Goal: Task Accomplishment & Management: Manage account settings

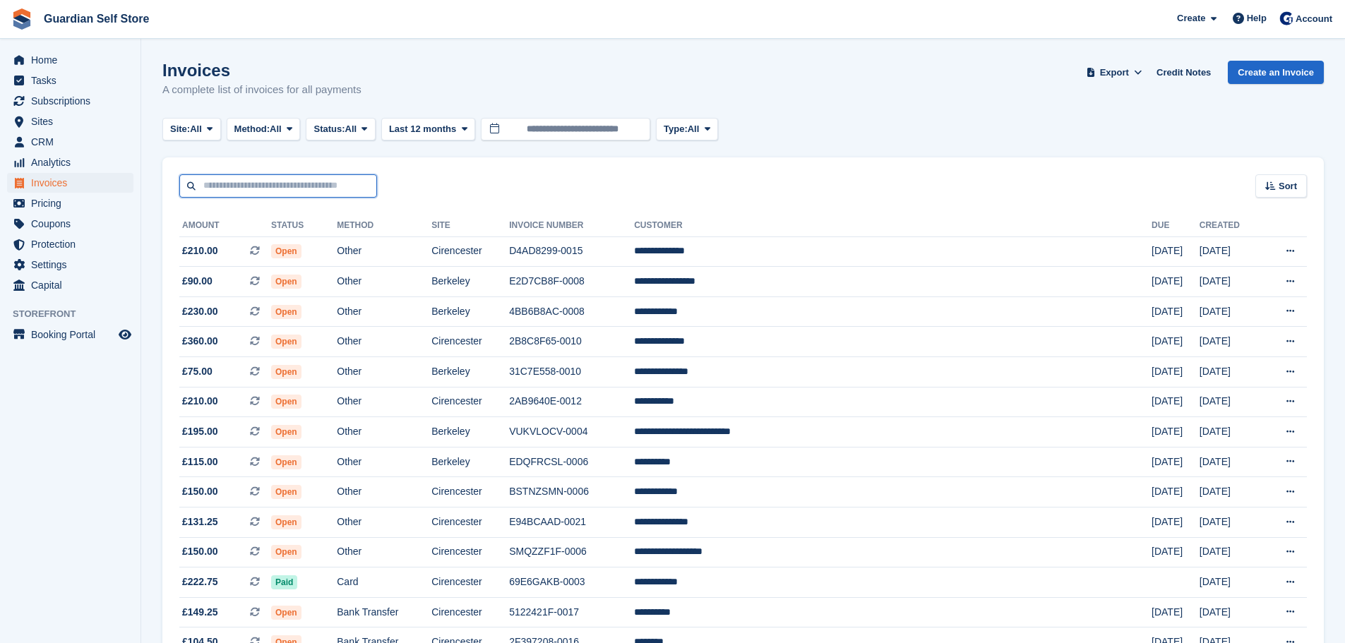
click at [354, 192] on input "text" at bounding box center [278, 185] width 198 height 23
type input "***"
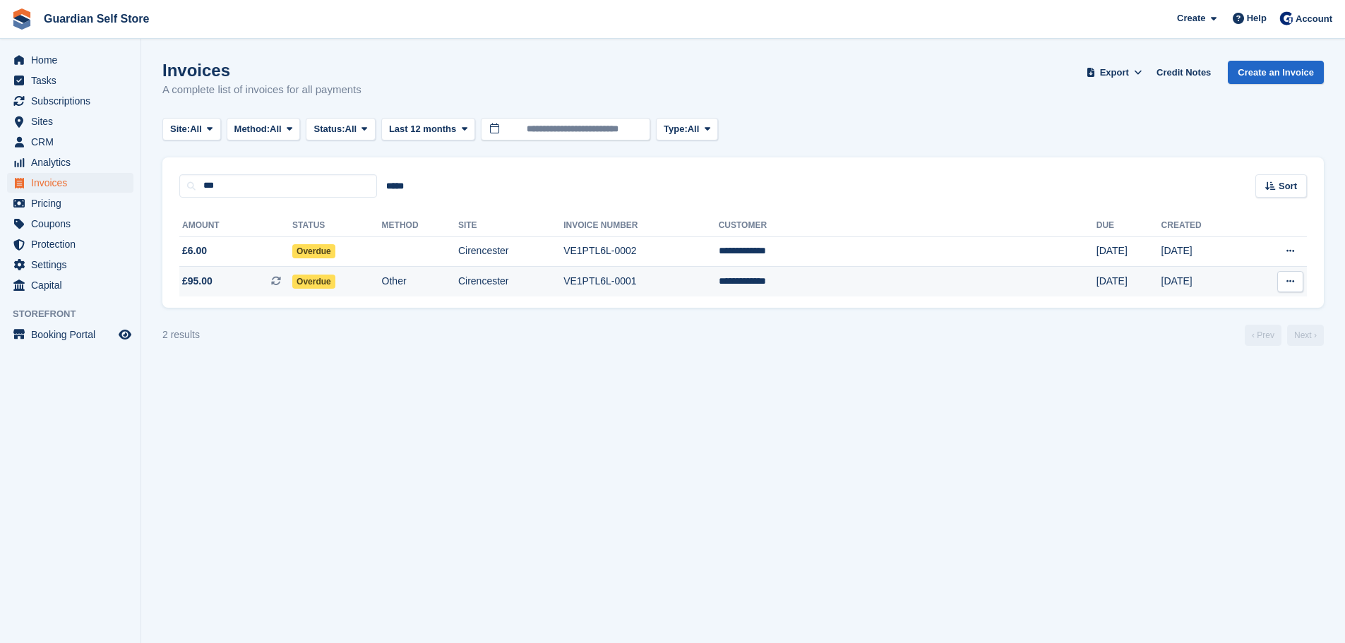
click at [266, 272] on td "£95.00 This is a recurring subscription invoice." at bounding box center [235, 282] width 113 height 30
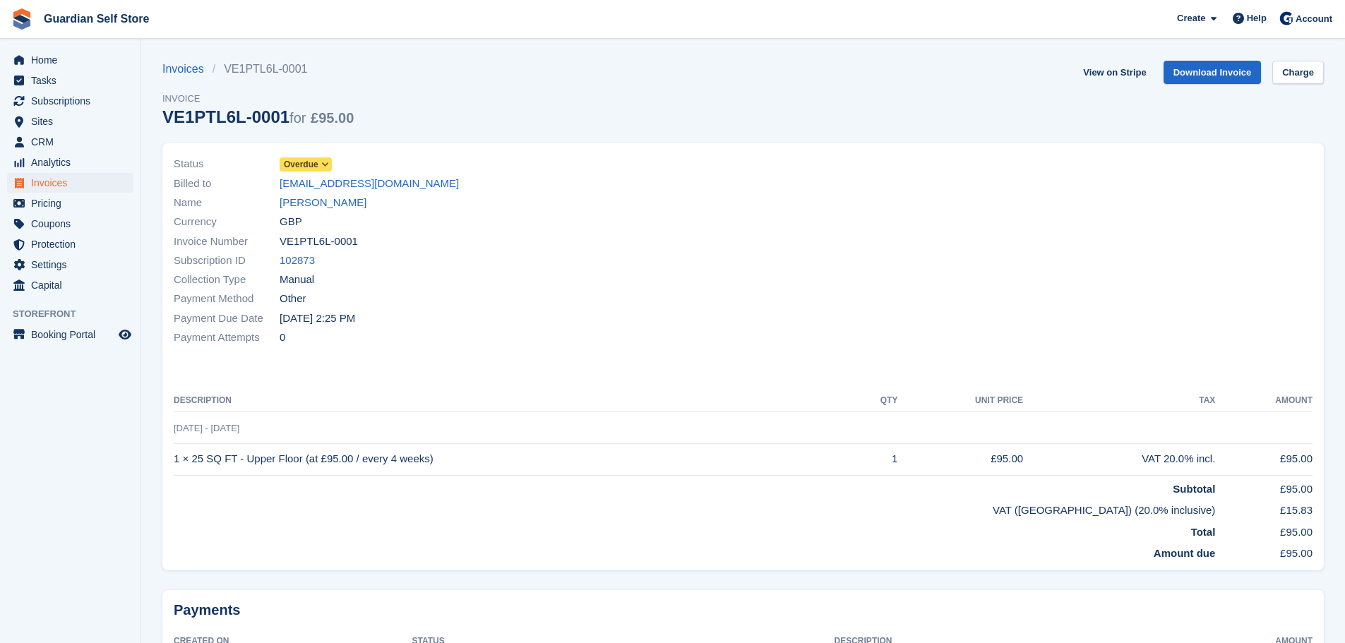
click at [325, 161] on icon at bounding box center [325, 164] width 8 height 8
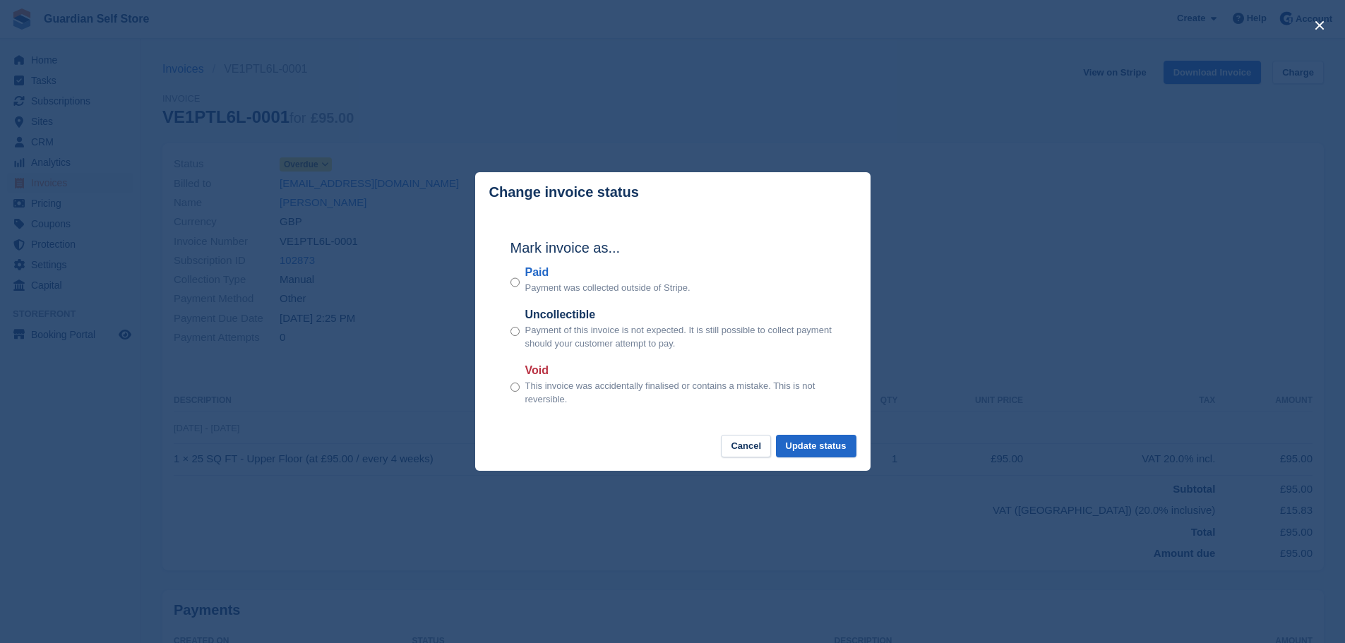
click at [543, 272] on label "Paid" at bounding box center [607, 272] width 165 height 17
click at [819, 440] on button "Update status" at bounding box center [816, 446] width 80 height 23
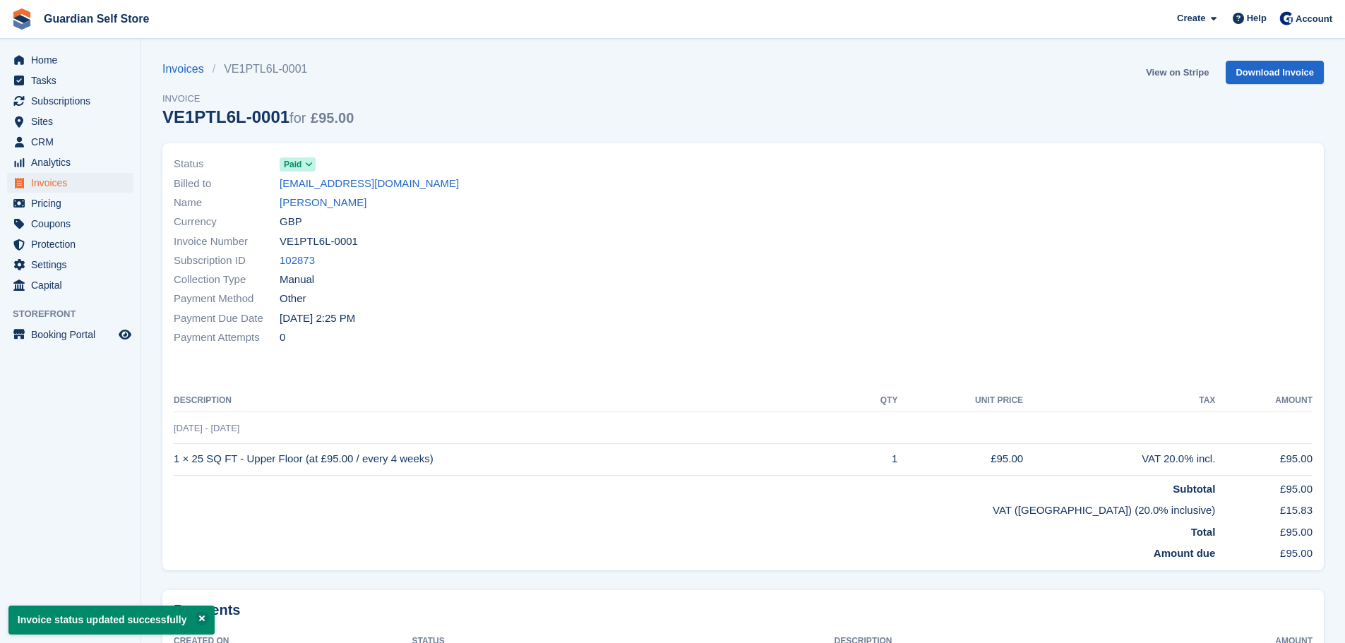
click at [1164, 71] on link "View on Stripe" at bounding box center [1177, 72] width 74 height 23
click at [49, 184] on span "Invoices" at bounding box center [73, 183] width 85 height 20
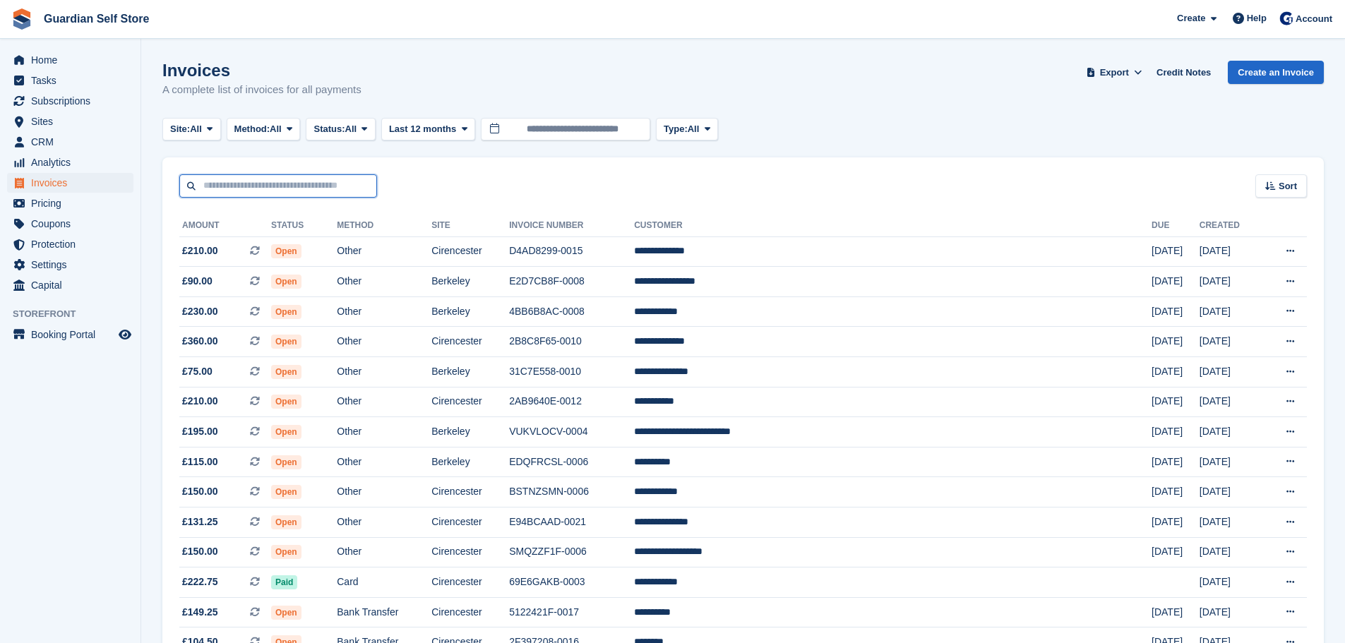
click at [227, 194] on input "text" at bounding box center [278, 185] width 198 height 23
type input "****"
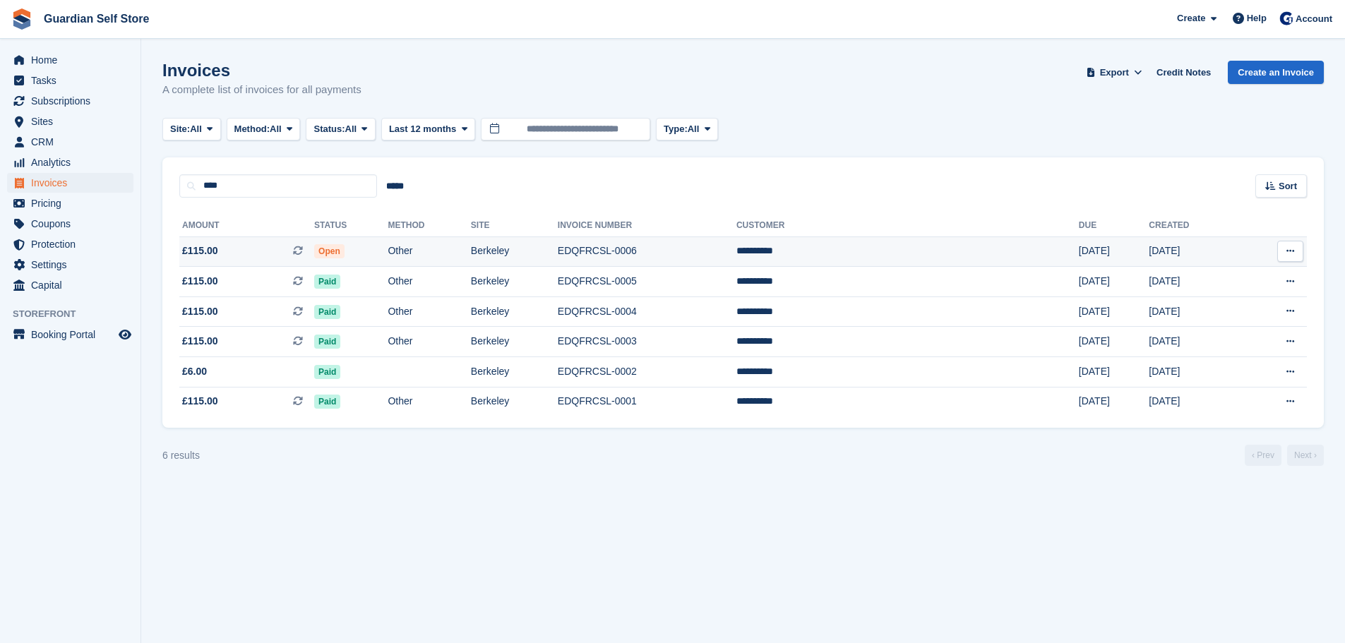
click at [250, 245] on span "£115.00 This is a recurring subscription invoice." at bounding box center [246, 251] width 135 height 15
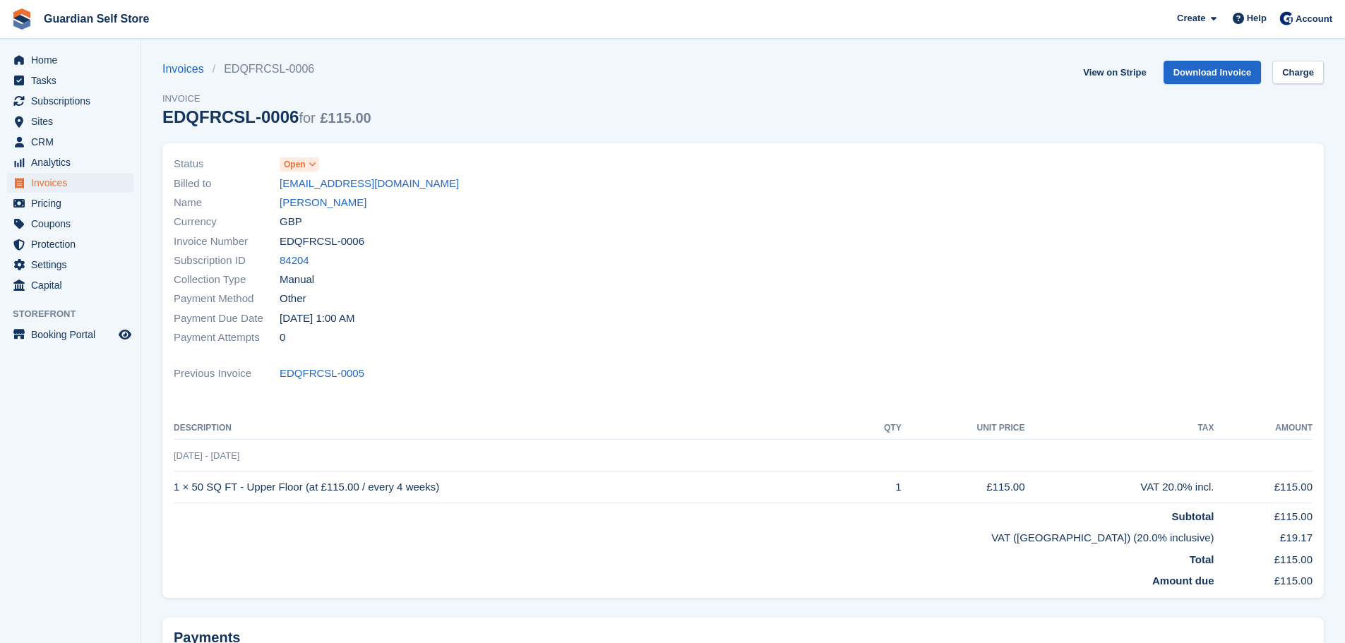
click at [300, 160] on span "Open" at bounding box center [295, 164] width 22 height 13
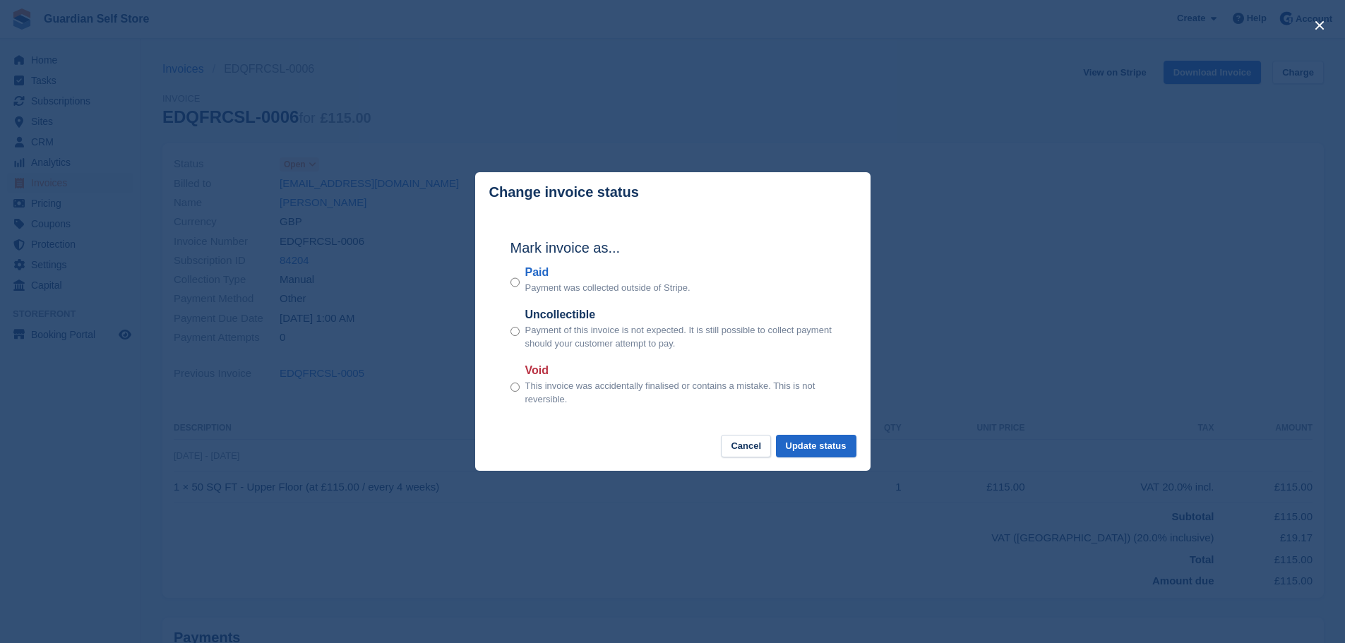
click at [542, 273] on label "Paid" at bounding box center [607, 272] width 165 height 17
click at [821, 445] on button "Update status" at bounding box center [816, 446] width 80 height 23
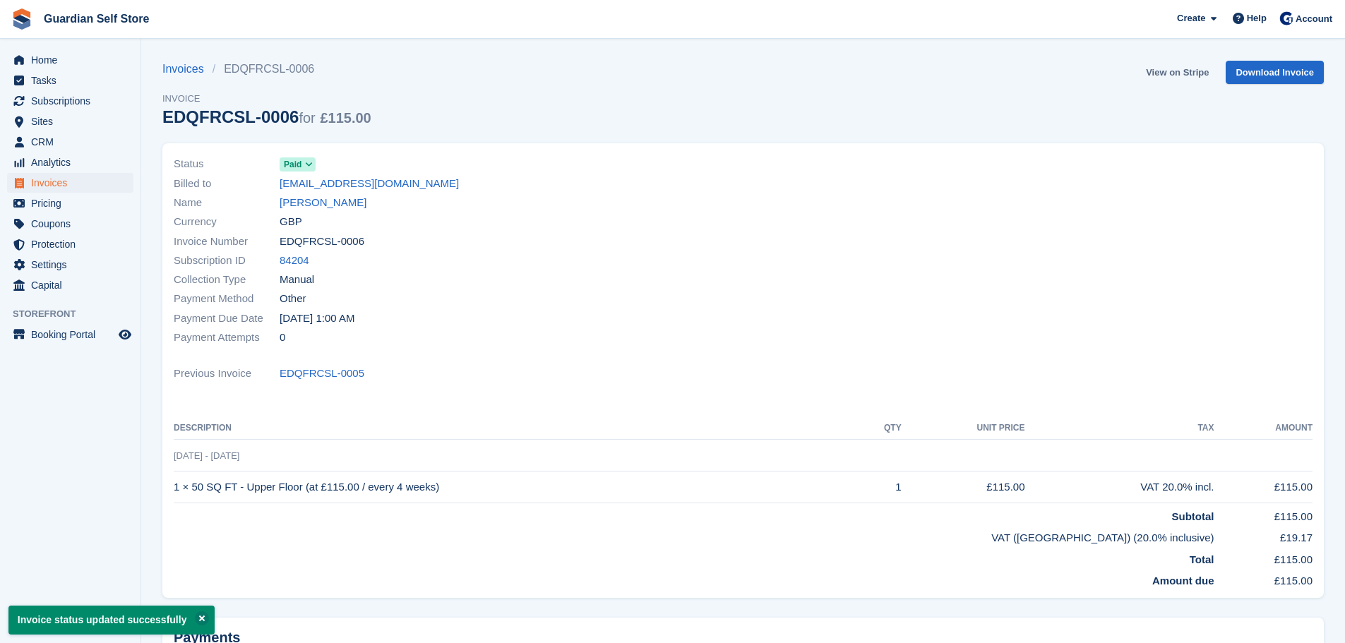
click at [1164, 72] on link "View on Stripe" at bounding box center [1177, 72] width 74 height 23
click at [95, 183] on span "Invoices" at bounding box center [73, 183] width 85 height 20
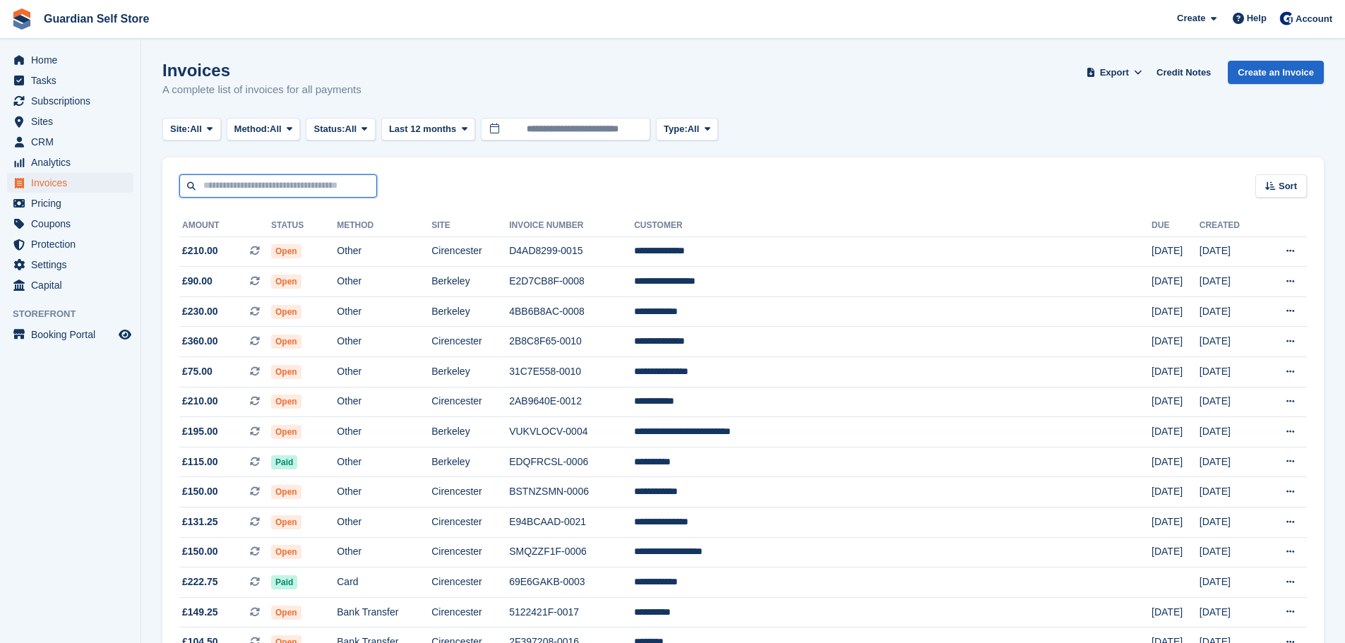
drag, startPoint x: 244, startPoint y: 184, endPoint x: 256, endPoint y: 184, distance: 12.7
click at [244, 184] on input "text" at bounding box center [278, 185] width 198 height 23
type input "****"
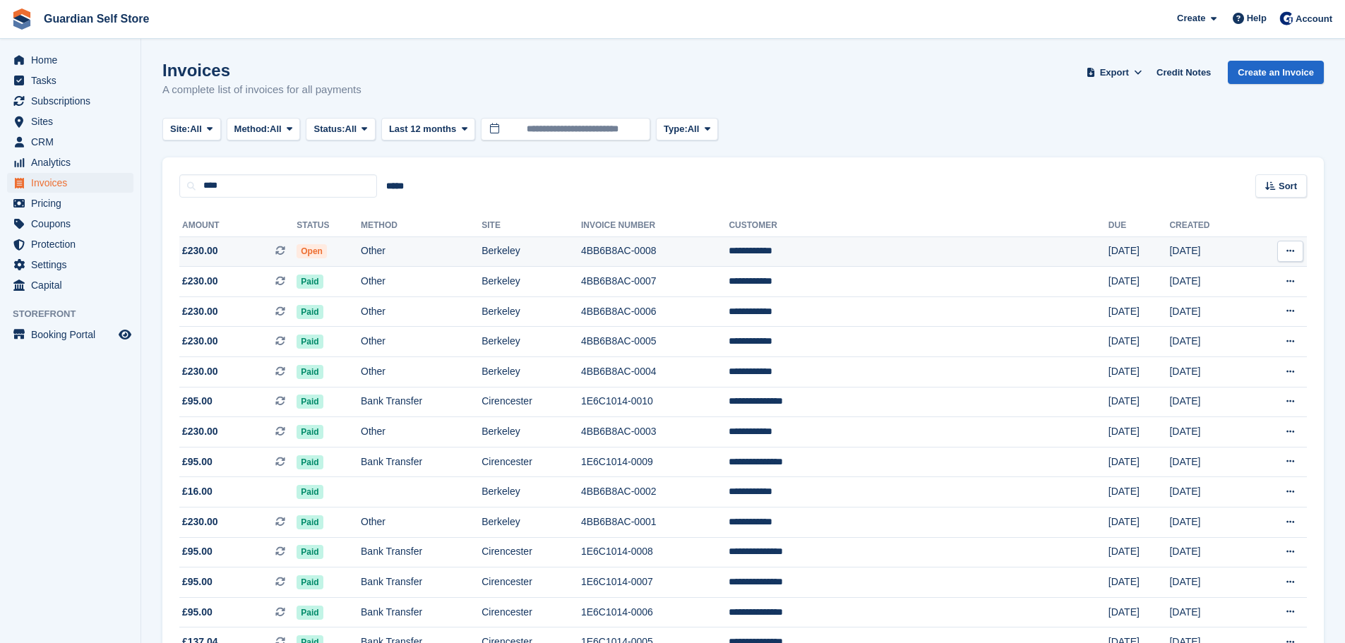
click at [270, 246] on span "£230.00 This is a recurring subscription invoice." at bounding box center [237, 251] width 117 height 15
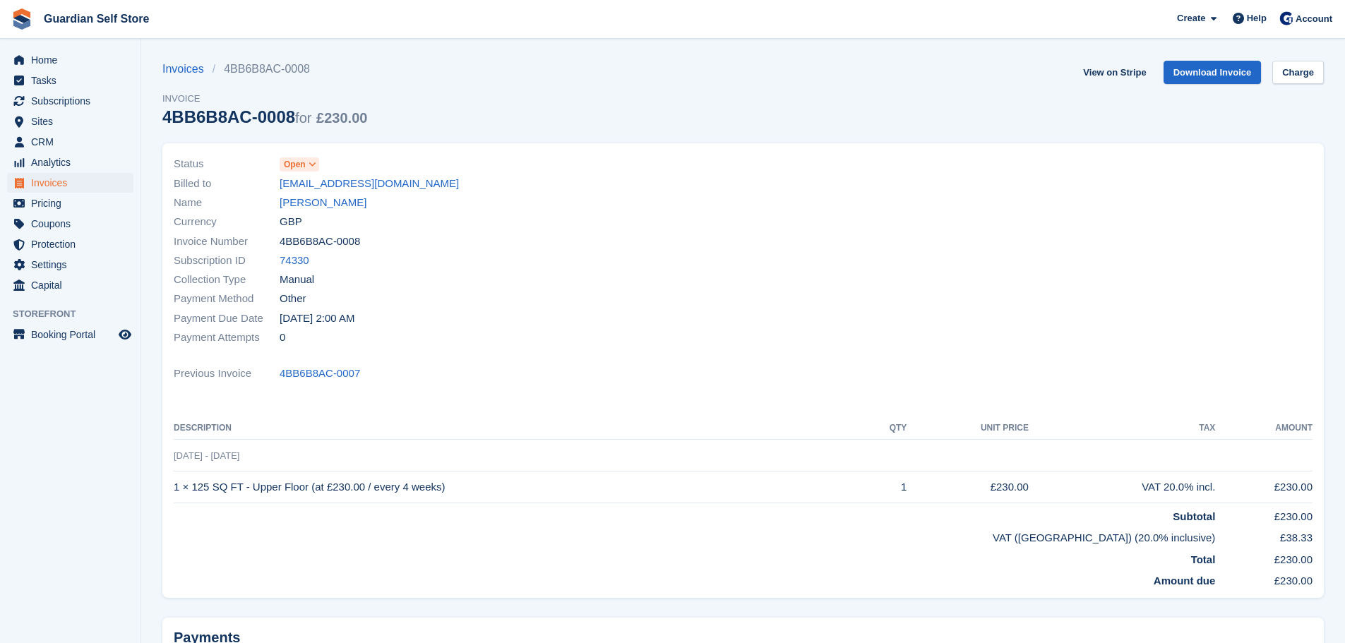
click at [301, 167] on span "Open" at bounding box center [295, 164] width 22 height 13
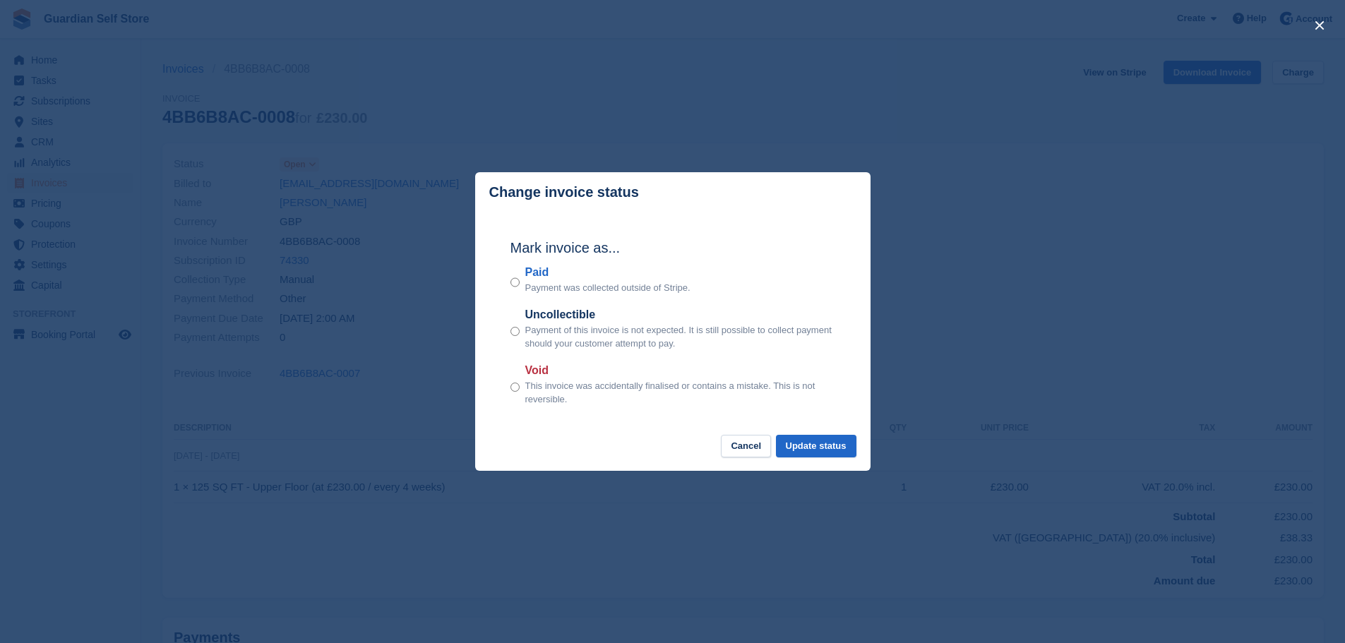
click at [529, 273] on label "Paid" at bounding box center [607, 272] width 165 height 17
click at [830, 459] on footer "Cancel Update status" at bounding box center [672, 453] width 395 height 37
click at [831, 455] on button "Update status" at bounding box center [816, 446] width 80 height 23
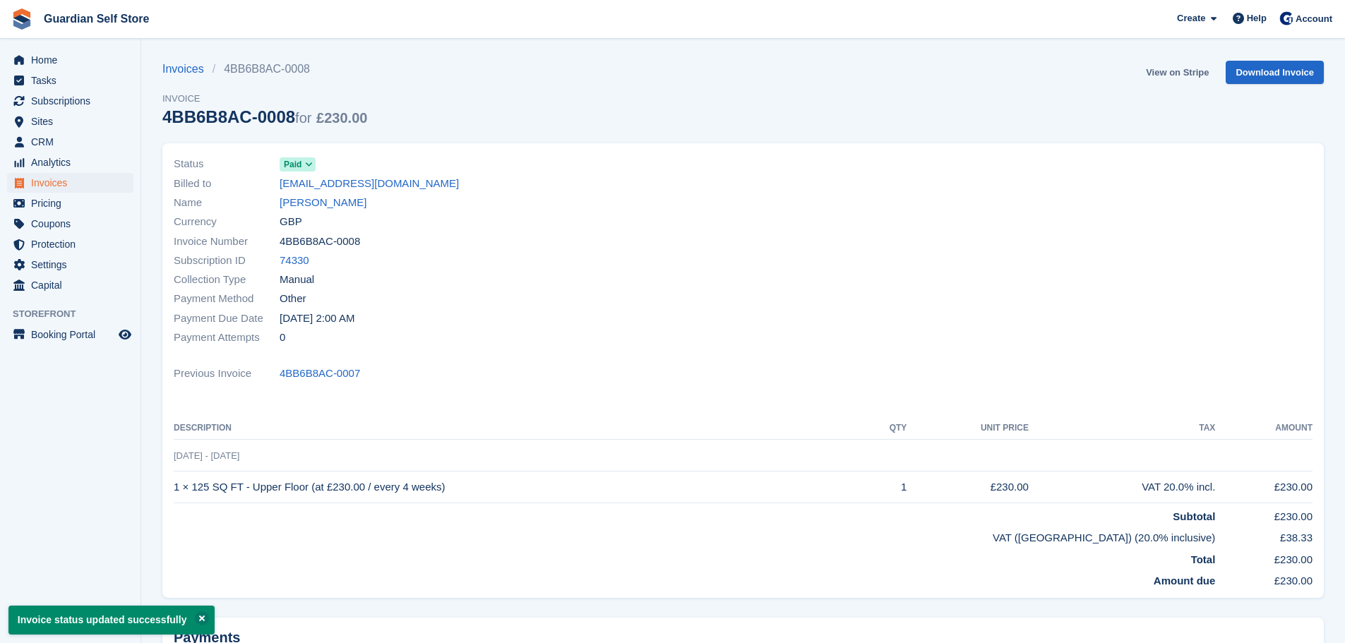
click at [1167, 69] on link "View on Stripe" at bounding box center [1177, 72] width 74 height 23
click at [74, 172] on ul "Analytics Analytics" at bounding box center [70, 162] width 140 height 20
click at [70, 183] on span "Invoices" at bounding box center [73, 183] width 85 height 20
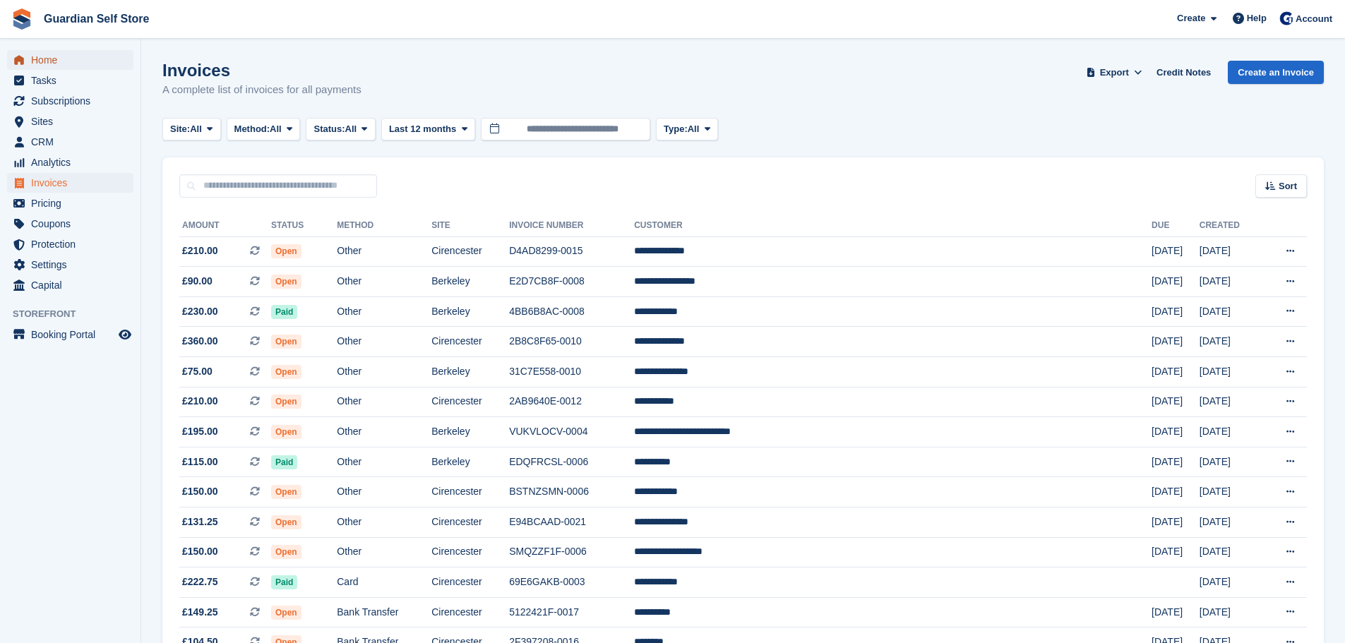
click at [54, 59] on span "Home" at bounding box center [73, 60] width 85 height 20
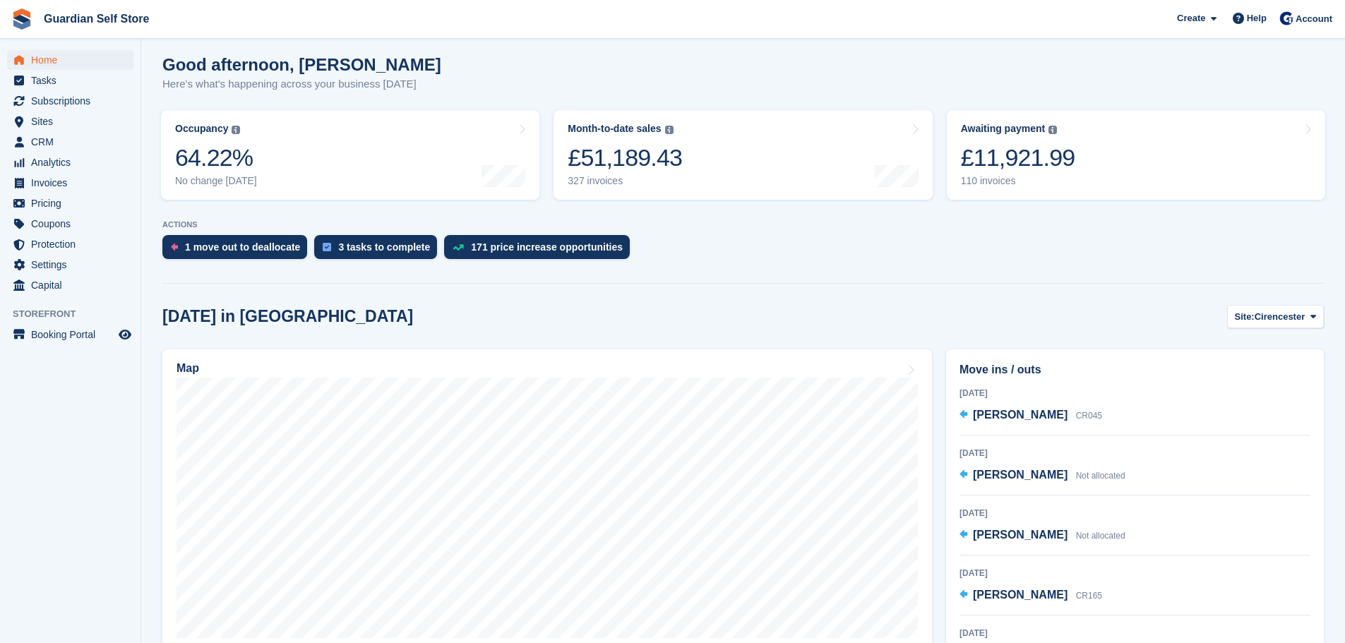
scroll to position [235, 0]
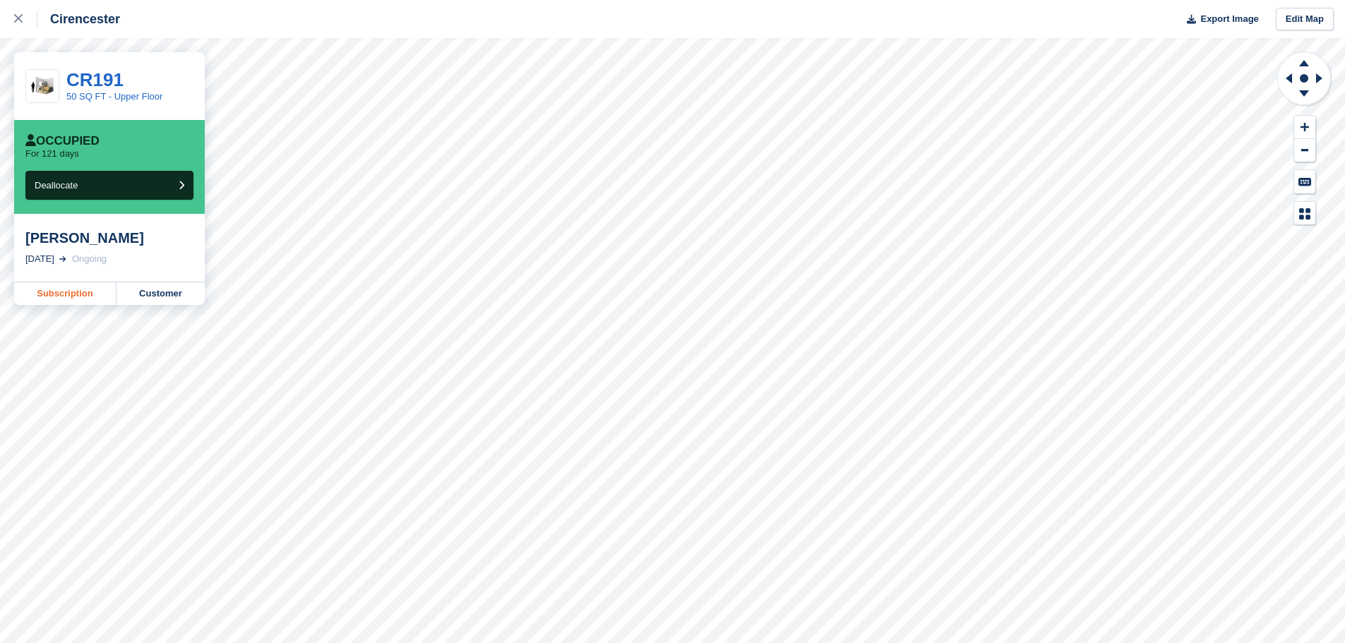
click at [94, 300] on link "Subscription" at bounding box center [65, 293] width 102 height 23
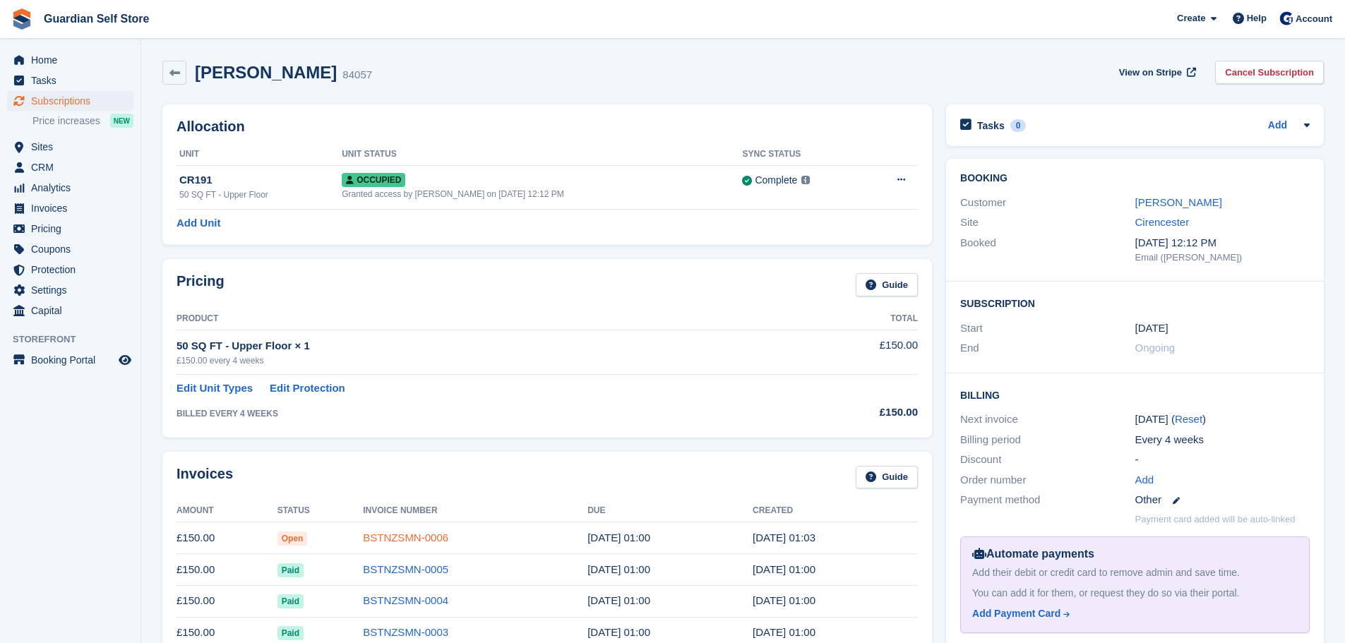
click at [414, 535] on link "BSTNZSMN-0006" at bounding box center [405, 538] width 85 height 12
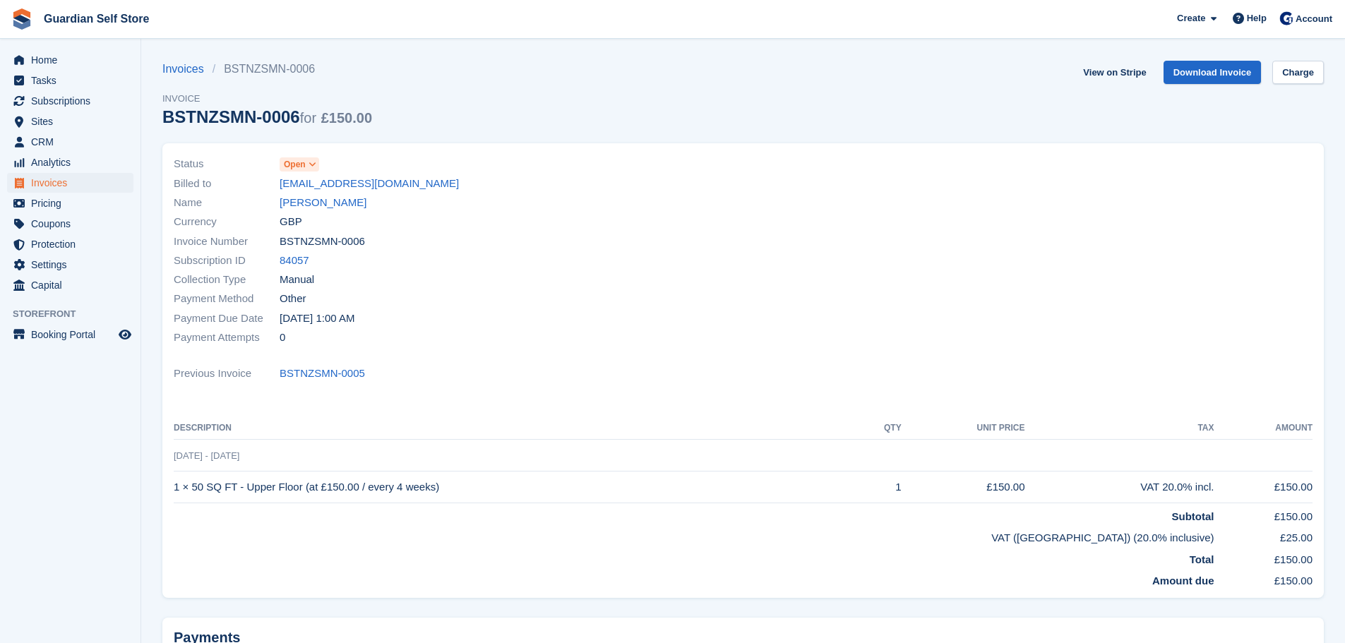
click at [308, 169] on icon at bounding box center [312, 164] width 8 height 8
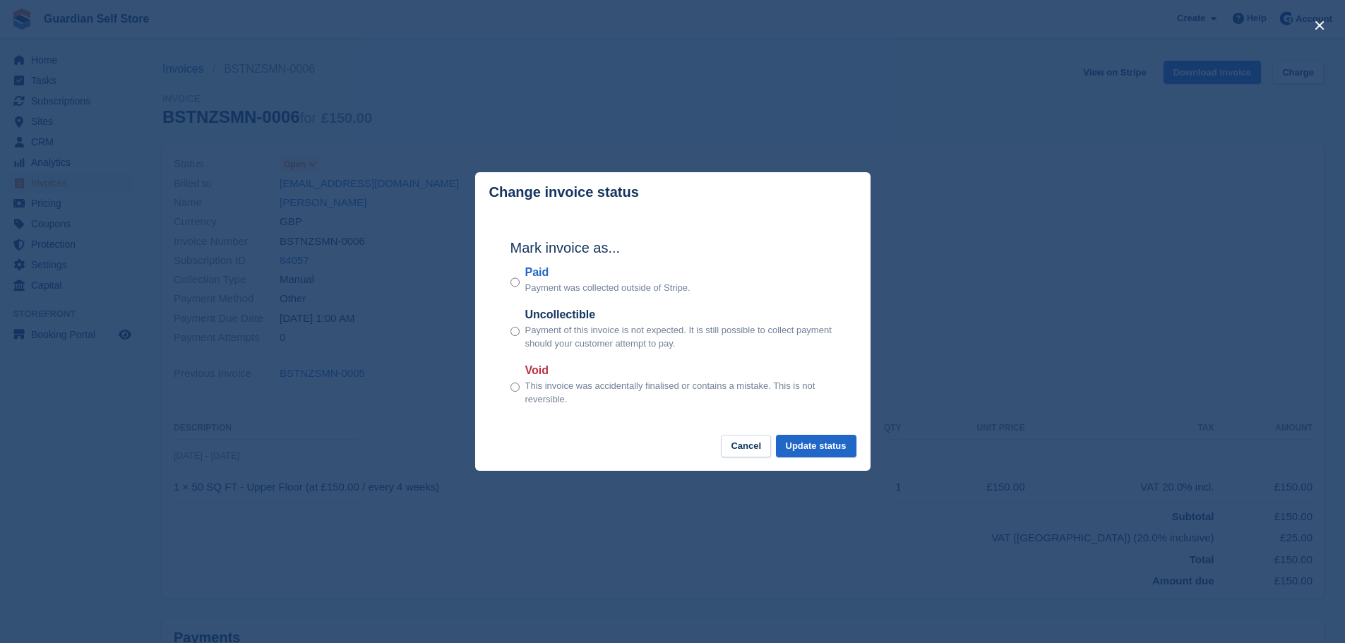
click at [537, 273] on label "Paid" at bounding box center [607, 272] width 165 height 17
click at [818, 442] on button "Update status" at bounding box center [816, 446] width 80 height 23
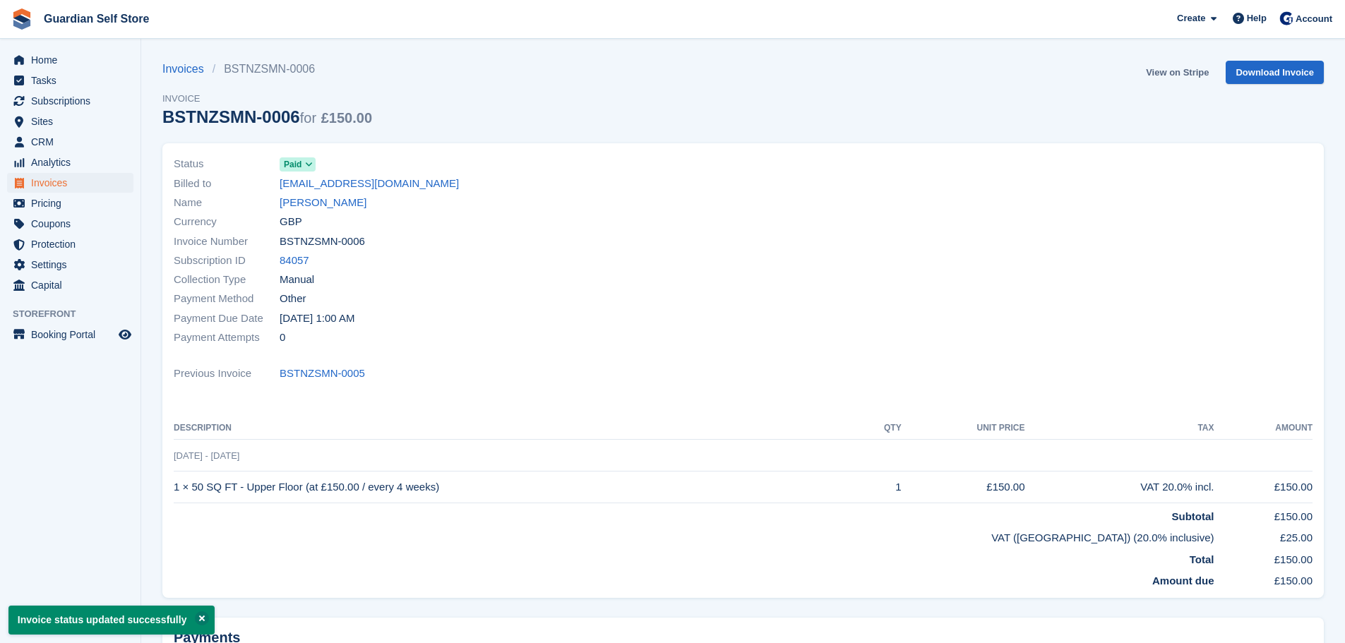
click at [1166, 75] on link "View on Stripe" at bounding box center [1177, 72] width 74 height 23
click at [102, 51] on span "Home" at bounding box center [73, 60] width 85 height 20
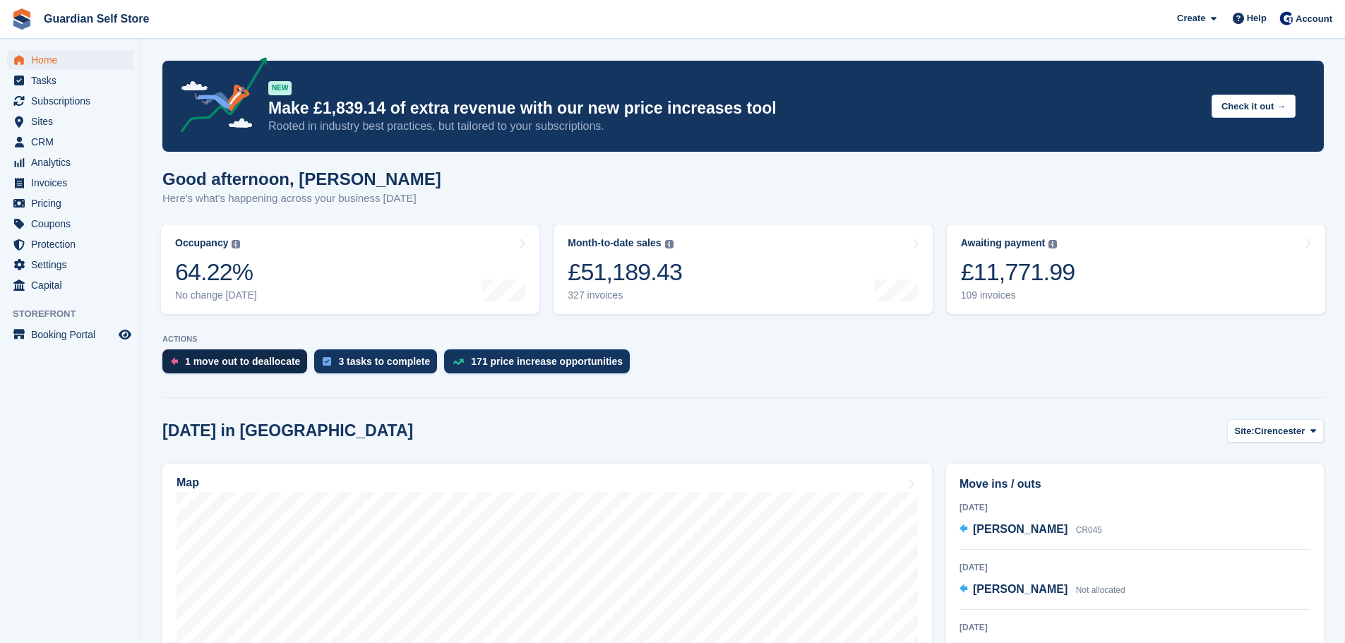
click at [225, 361] on div "1 move out to deallocate" at bounding box center [242, 361] width 115 height 11
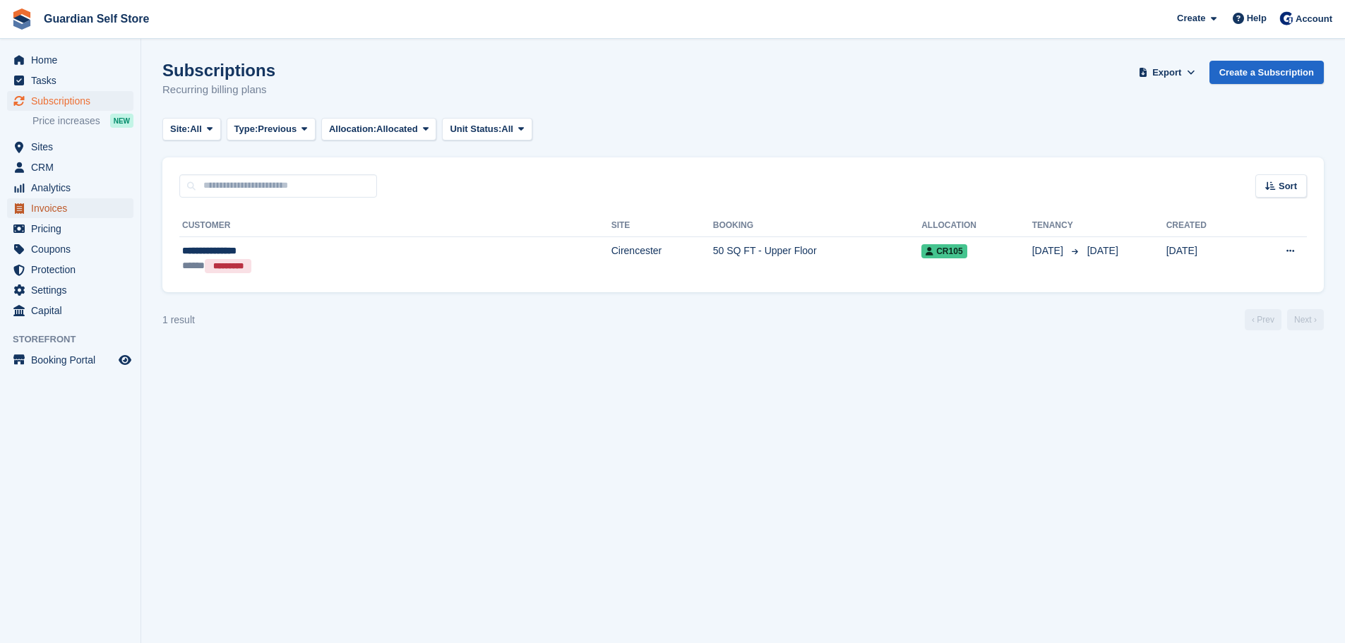
click at [71, 209] on span "Invoices" at bounding box center [73, 208] width 85 height 20
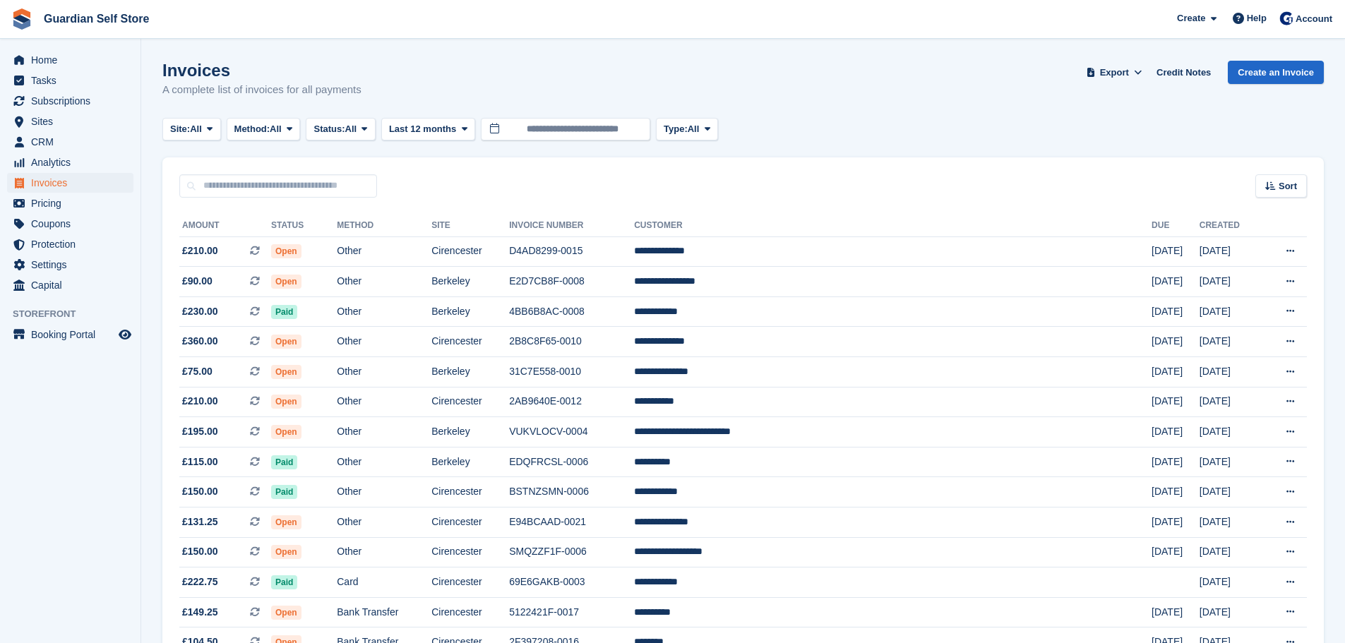
click at [67, 70] on ul "Home" at bounding box center [70, 60] width 140 height 20
click at [67, 64] on span "Home" at bounding box center [73, 60] width 85 height 20
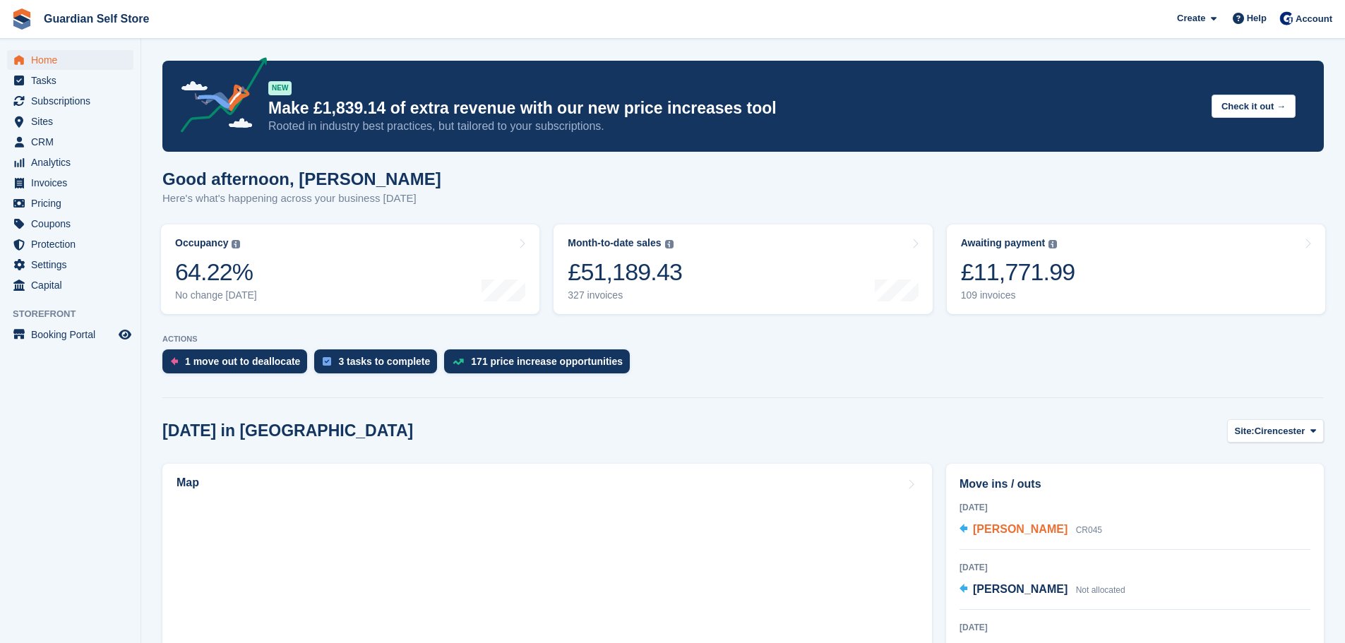
click at [1011, 531] on span "[PERSON_NAME]" at bounding box center [1020, 529] width 95 height 12
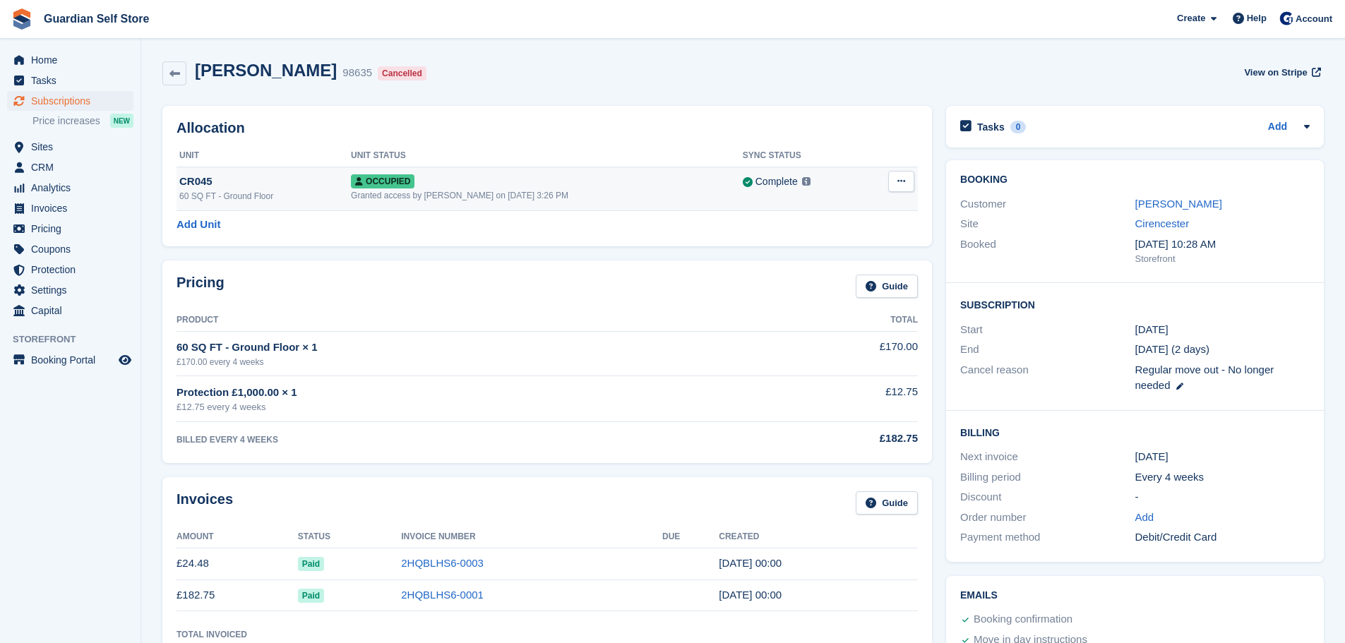
click at [898, 179] on icon at bounding box center [901, 180] width 8 height 9
click at [829, 235] on p "Deallocate" at bounding box center [846, 239] width 123 height 18
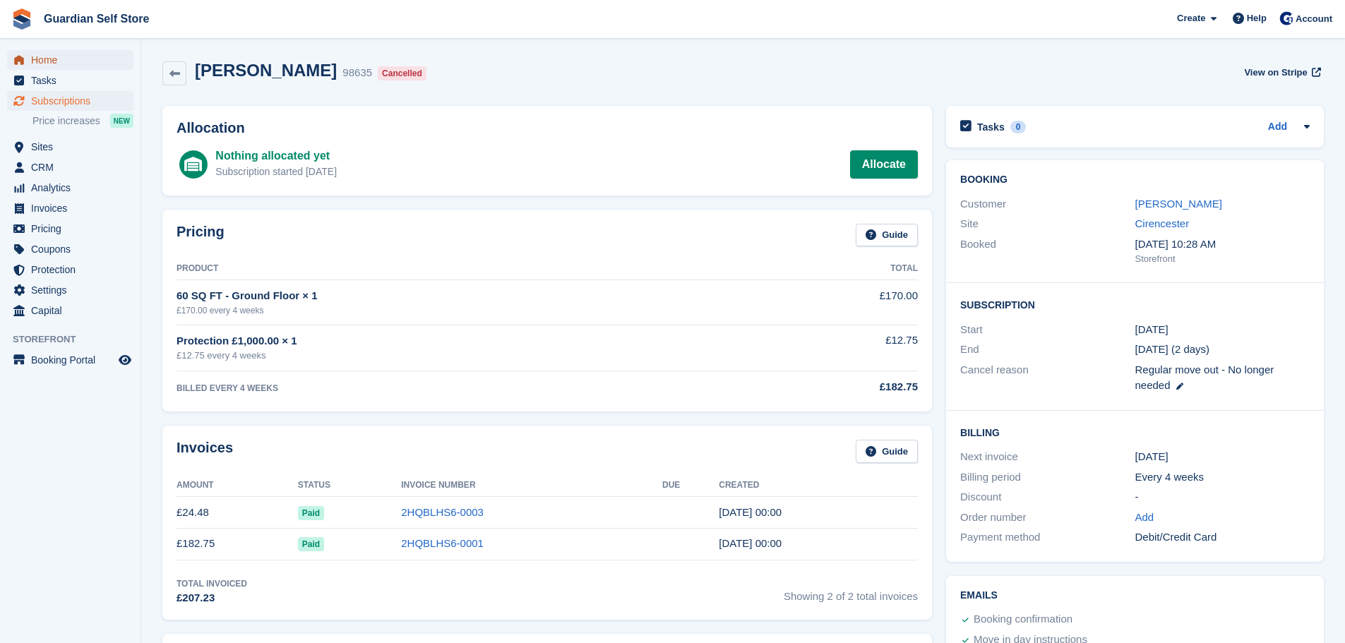
click at [114, 55] on span "Home" at bounding box center [73, 60] width 85 height 20
